Goal: Transaction & Acquisition: Purchase product/service

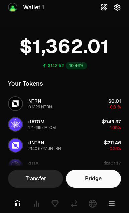
click at [58, 206] on icon at bounding box center [55, 204] width 8 height 8
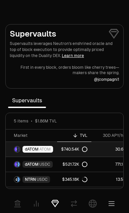
click at [46, 148] on span "ATOM" at bounding box center [44, 149] width 11 height 5
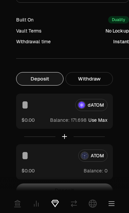
scroll to position [228, 0]
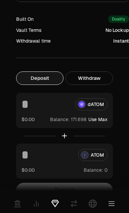
click at [57, 103] on input at bounding box center [45, 104] width 48 height 12
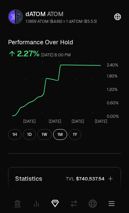
scroll to position [0, 8]
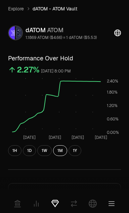
type input "***"
click at [81, 33] on div "dATOM ATOM" at bounding box center [61, 30] width 71 height 9
click at [19, 7] on link "Explore" at bounding box center [16, 8] width 16 height 7
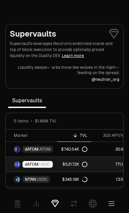
click at [55, 161] on link "dATOM USDC" at bounding box center [31, 164] width 51 height 15
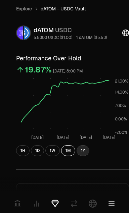
click at [83, 151] on button "1Y" at bounding box center [83, 150] width 13 height 11
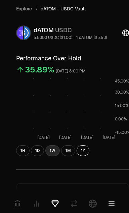
click at [48, 151] on button "1W" at bounding box center [52, 150] width 14 height 11
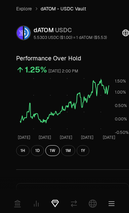
click at [39, 204] on icon at bounding box center [36, 204] width 8 height 8
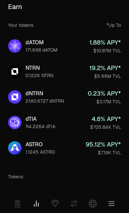
scroll to position [7, 0]
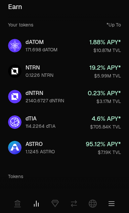
click at [111, 69] on div "19.2 % APY*" at bounding box center [105, 67] width 32 height 9
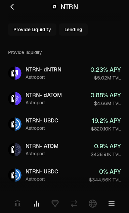
click at [18, 9] on link at bounding box center [14, 6] width 13 height 13
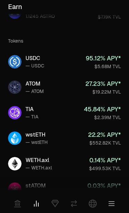
scroll to position [143, 0]
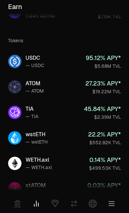
click at [113, 116] on div "$2.39M TVL" at bounding box center [102, 117] width 37 height 7
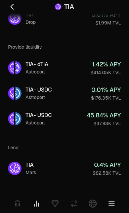
scroll to position [68, 0]
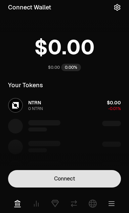
click at [80, 182] on button "Connect" at bounding box center [64, 178] width 113 height 17
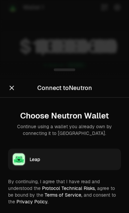
click at [85, 160] on div "Leap" at bounding box center [73, 159] width 87 height 7
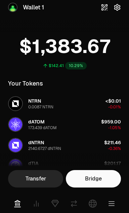
click at [56, 205] on icon at bounding box center [55, 204] width 8 height 8
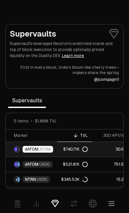
click at [52, 148] on link "dATOM ATOM" at bounding box center [31, 149] width 51 height 15
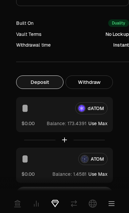
scroll to position [225, 0]
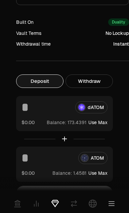
click at [98, 173] on button "Use Max" at bounding box center [97, 173] width 19 height 7
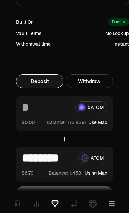
click at [35, 156] on input "********" at bounding box center [46, 158] width 51 height 12
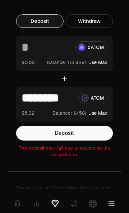
scroll to position [286, 0]
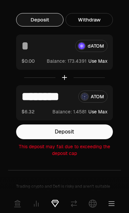
type input "********"
click at [26, 48] on input at bounding box center [45, 46] width 48 height 12
type input "*"
click at [112, 76] on div at bounding box center [64, 77] width 97 height 15
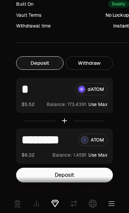
scroll to position [246, 0]
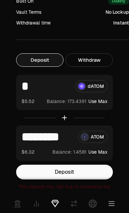
click at [54, 89] on input "*" at bounding box center [45, 86] width 48 height 12
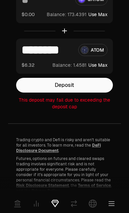
scroll to position [339, 0]
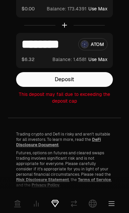
click at [65, 46] on input "********" at bounding box center [46, 44] width 51 height 12
click at [64, 48] on input "********" at bounding box center [46, 44] width 51 height 12
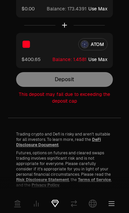
click at [61, 42] on input "**" at bounding box center [46, 44] width 51 height 12
type input "*"
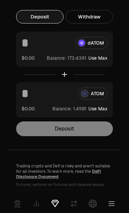
scroll to position [289, 0]
click at [58, 44] on input at bounding box center [45, 43] width 48 height 12
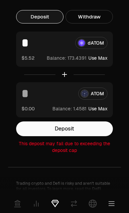
type input "*"
click at [55, 88] on input at bounding box center [46, 94] width 51 height 12
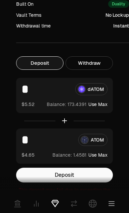
scroll to position [243, 0]
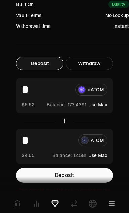
type input "*"
click at [63, 92] on input "*" at bounding box center [45, 90] width 48 height 12
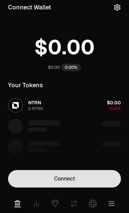
click at [87, 180] on button "Connect" at bounding box center [64, 178] width 113 height 17
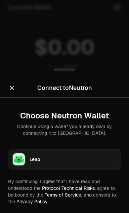
click at [81, 162] on div "Leap" at bounding box center [73, 159] width 87 height 7
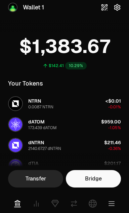
click at [57, 203] on icon at bounding box center [55, 203] width 7 height 6
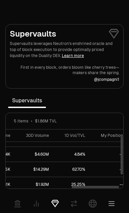
scroll to position [10, 156]
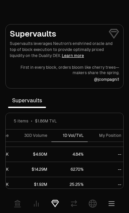
click at [78, 132] on th "1D Vol/TVL" at bounding box center [69, 136] width 36 height 12
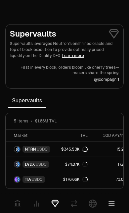
scroll to position [28, 0]
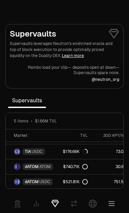
click at [42, 102] on span "Supervaults" at bounding box center [27, 100] width 38 height 13
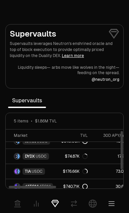
scroll to position [0, 0]
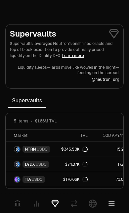
click at [92, 210] on link at bounding box center [92, 203] width 19 height 19
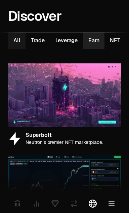
click at [102, 44] on button "Earn 11" at bounding box center [93, 41] width 21 height 16
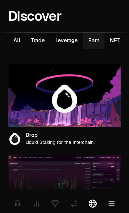
click at [103, 116] on img at bounding box center [64, 94] width 113 height 63
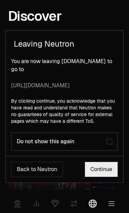
click at [111, 141] on button "Do not show this again" at bounding box center [109, 141] width 5 height 5
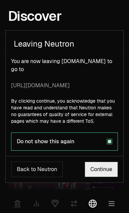
click at [109, 169] on link "Continue" at bounding box center [101, 169] width 33 height 15
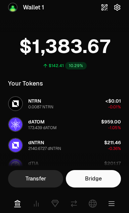
click at [95, 202] on icon at bounding box center [93, 204] width 8 height 8
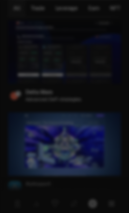
scroll to position [418, 0]
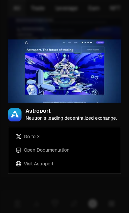
click at [95, 189] on div at bounding box center [64, 106] width 129 height 213
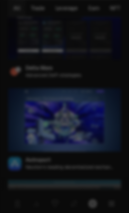
scroll to position [437, 0]
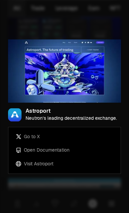
click at [94, 195] on div at bounding box center [64, 106] width 129 height 213
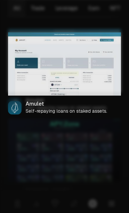
scroll to position [590, 0]
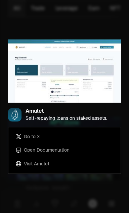
click at [106, 25] on div at bounding box center [64, 106] width 129 height 213
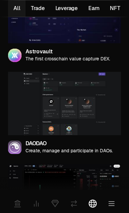
scroll to position [869, 0]
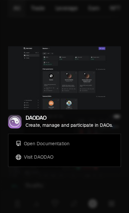
click at [95, 123] on p "Create, manage and participate in DAOs." at bounding box center [69, 125] width 87 height 6
click at [93, 199] on div at bounding box center [64, 106] width 129 height 213
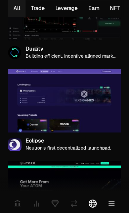
scroll to position [1007, 0]
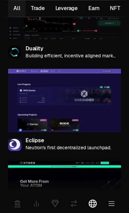
click at [55, 203] on icon at bounding box center [55, 204] width 8 height 8
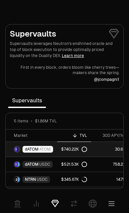
click at [42, 151] on span "ATOM" at bounding box center [44, 149] width 11 height 5
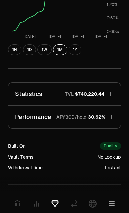
scroll to position [101, 8]
click at [115, 93] on button "Statistics TVL $740,220.44" at bounding box center [64, 94] width 112 height 23
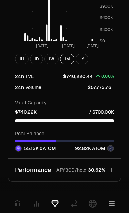
scroll to position [374, 8]
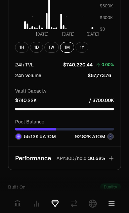
click at [111, 160] on icon "button" at bounding box center [111, 158] width 7 height 7
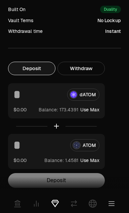
click at [46, 87] on div "dATOM $0.00 Balance: Use Max" at bounding box center [56, 100] width 97 height 35
click at [41, 101] on div "dATOM $0.00 Balance: Use Max" at bounding box center [56, 100] width 97 height 35
click at [18, 97] on input at bounding box center [37, 95] width 48 height 12
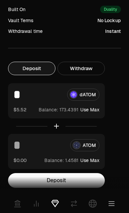
type input "*"
click at [19, 147] on input at bounding box center [38, 145] width 51 height 12
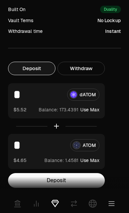
click at [39, 144] on input "*" at bounding box center [38, 145] width 51 height 12
click at [48, 142] on input "***" at bounding box center [38, 145] width 51 height 12
type input "***"
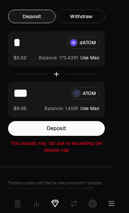
scroll to position [429, 8]
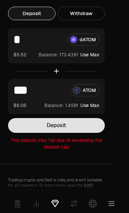
click at [91, 124] on button "Deposit" at bounding box center [56, 125] width 97 height 15
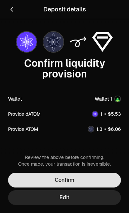
click at [87, 179] on button "Confirm" at bounding box center [64, 180] width 113 height 15
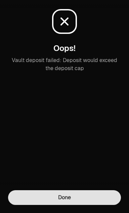
click at [88, 198] on button "Done" at bounding box center [64, 197] width 113 height 15
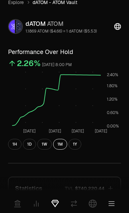
scroll to position [0, 8]
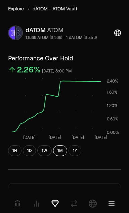
click at [22, 7] on link "Explore" at bounding box center [16, 8] width 16 height 7
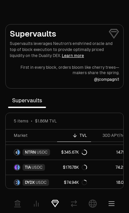
scroll to position [27, 0]
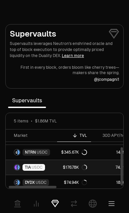
click at [37, 168] on span "USDC" at bounding box center [37, 167] width 11 height 5
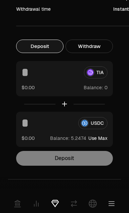
scroll to position [260, 0]
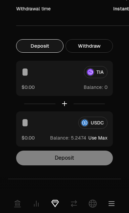
click at [101, 88] on span "Balance:" at bounding box center [93, 87] width 19 height 7
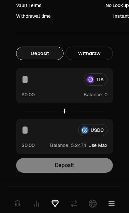
scroll to position [244, 0]
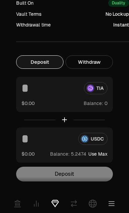
click at [103, 153] on button "Use Max" at bounding box center [97, 154] width 19 height 7
type input "********"
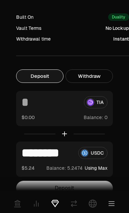
scroll to position [233, 0]
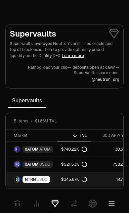
click at [45, 178] on span "USDC" at bounding box center [42, 179] width 11 height 5
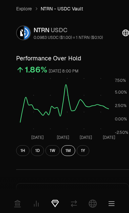
click at [38, 202] on icon at bounding box center [36, 204] width 8 height 8
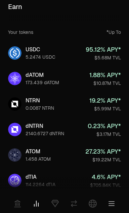
click at [99, 130] on div "0.23 % APY*" at bounding box center [104, 126] width 33 height 9
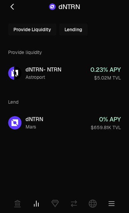
click at [111, 73] on div "0.23 % APY" at bounding box center [105, 69] width 31 height 9
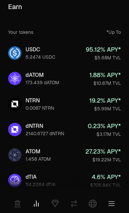
click at [102, 156] on div "27.23 % APY*" at bounding box center [103, 151] width 36 height 9
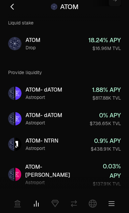
scroll to position [22, 0]
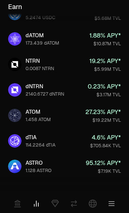
scroll to position [41, 0]
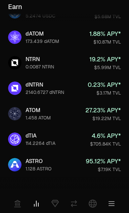
click at [99, 146] on div "$705.84K TVL" at bounding box center [105, 144] width 31 height 7
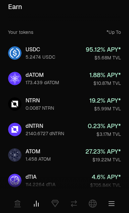
scroll to position [1, 0]
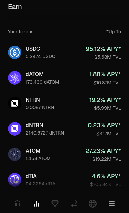
click at [111, 61] on link "USDC 5.2474 USDC 95.12 % APY* $5.68M TVL" at bounding box center [65, 52] width 124 height 24
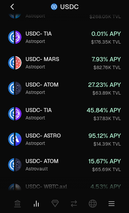
scroll to position [219, 0]
